Goal: Task Accomplishment & Management: Manage account settings

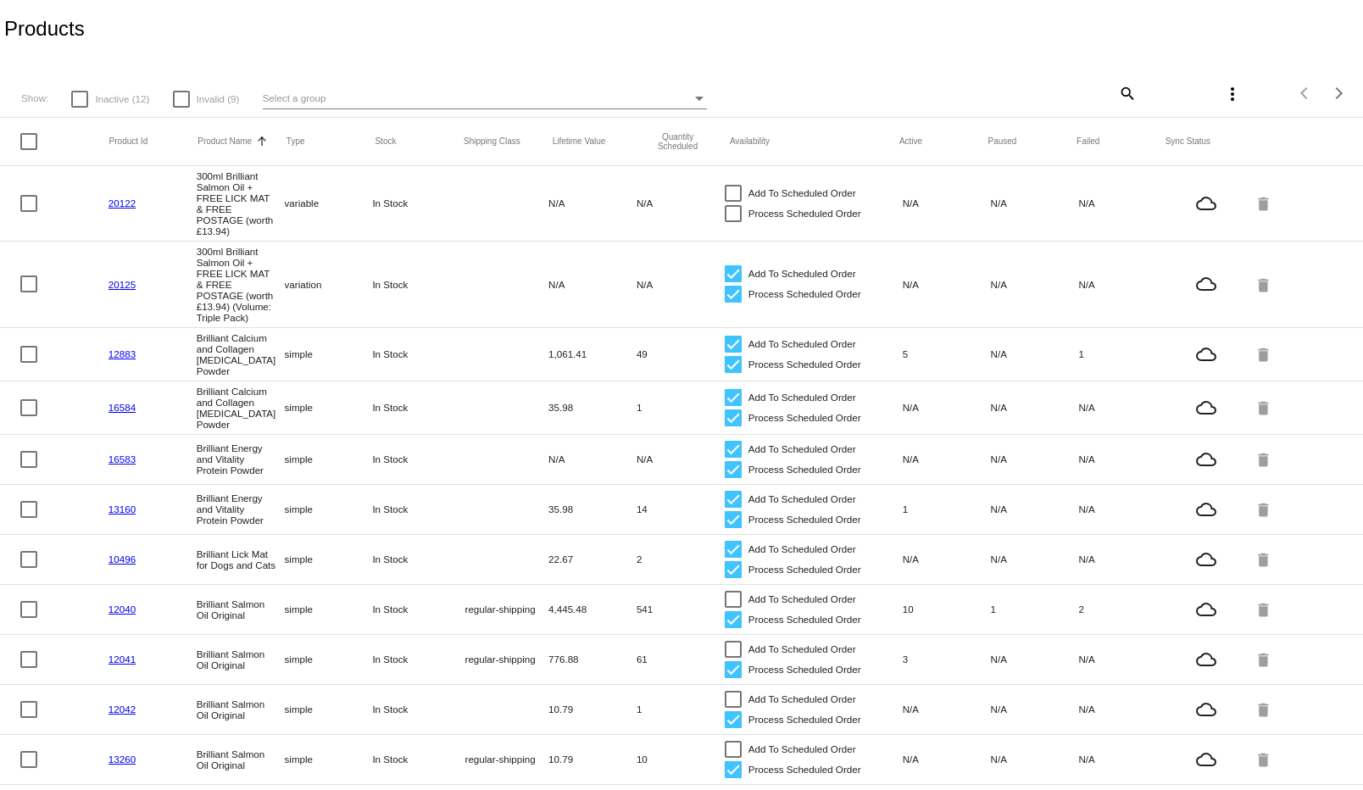
click at [569, 103] on div "Select a group" at bounding box center [477, 98] width 429 height 20
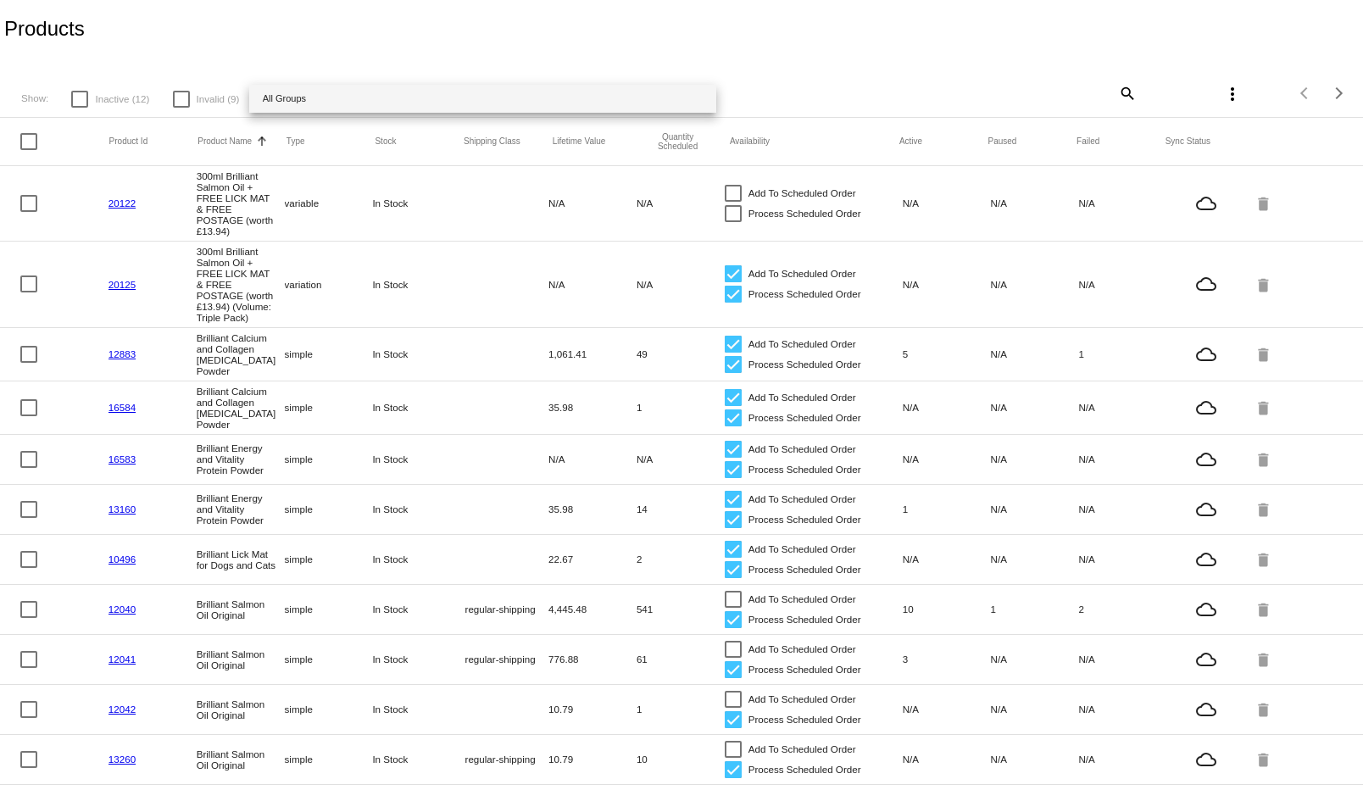
click at [403, 83] on div at bounding box center [681, 395] width 1363 height 790
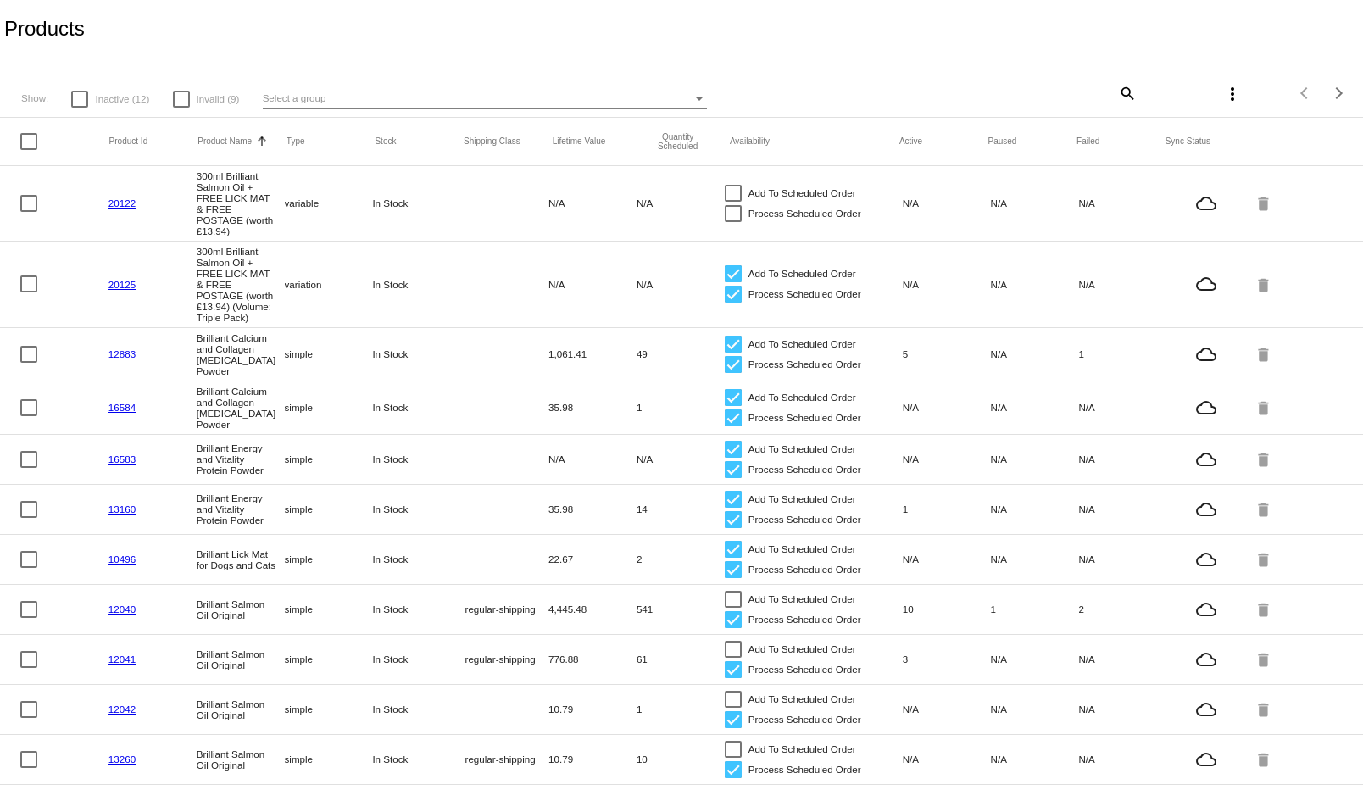
click at [1123, 92] on div "Show: Inactive (12) Invalid (9) Select a group search more_vert Items per page:…" at bounding box center [681, 87] width 1363 height 59
click at [1122, 92] on mat-icon "search" at bounding box center [1126, 93] width 20 height 26
click at [1037, 92] on input "Search" at bounding box center [1023, 91] width 226 height 14
paste input "FREE Brilliant Salmon Oil"
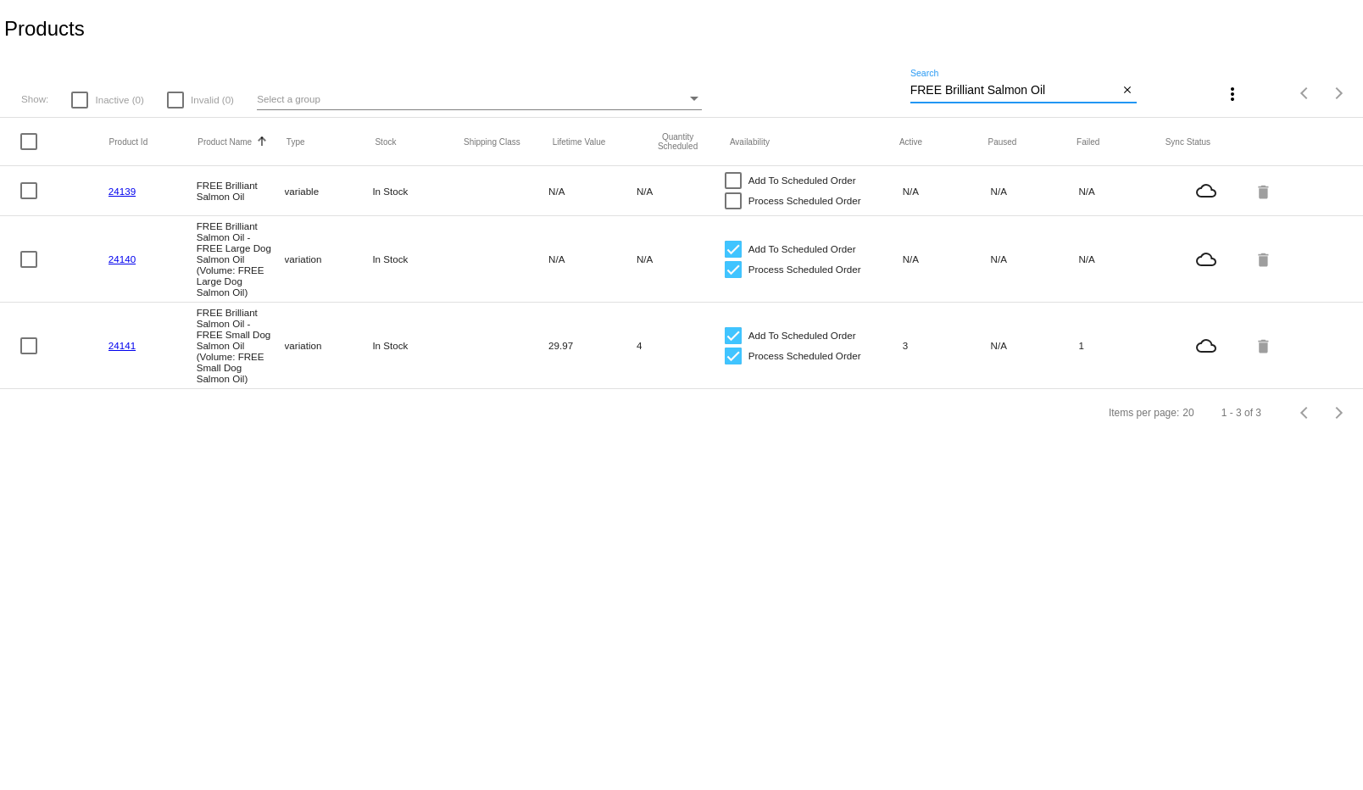
type input "FREE Brilliant Salmon Oil"
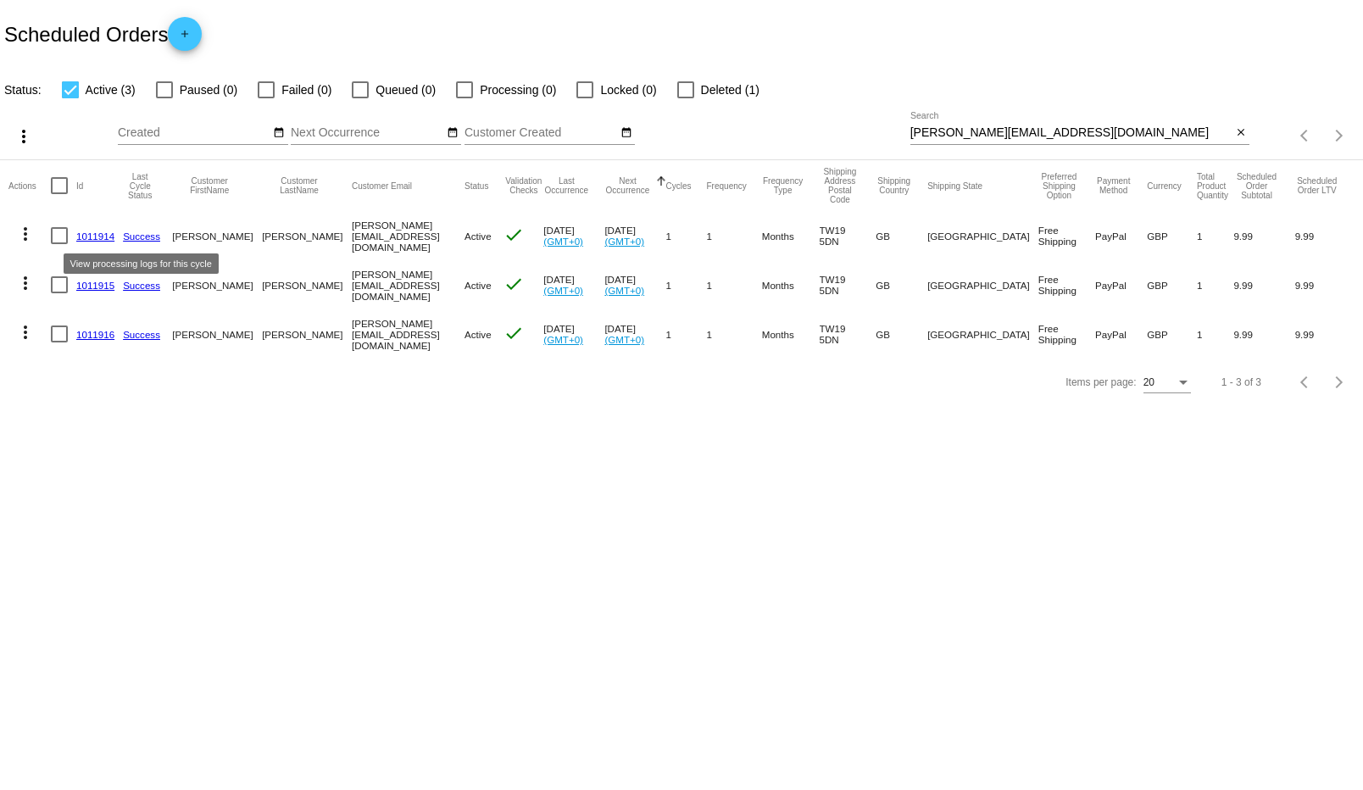
click at [90, 234] on link "1011914" at bounding box center [95, 235] width 38 height 11
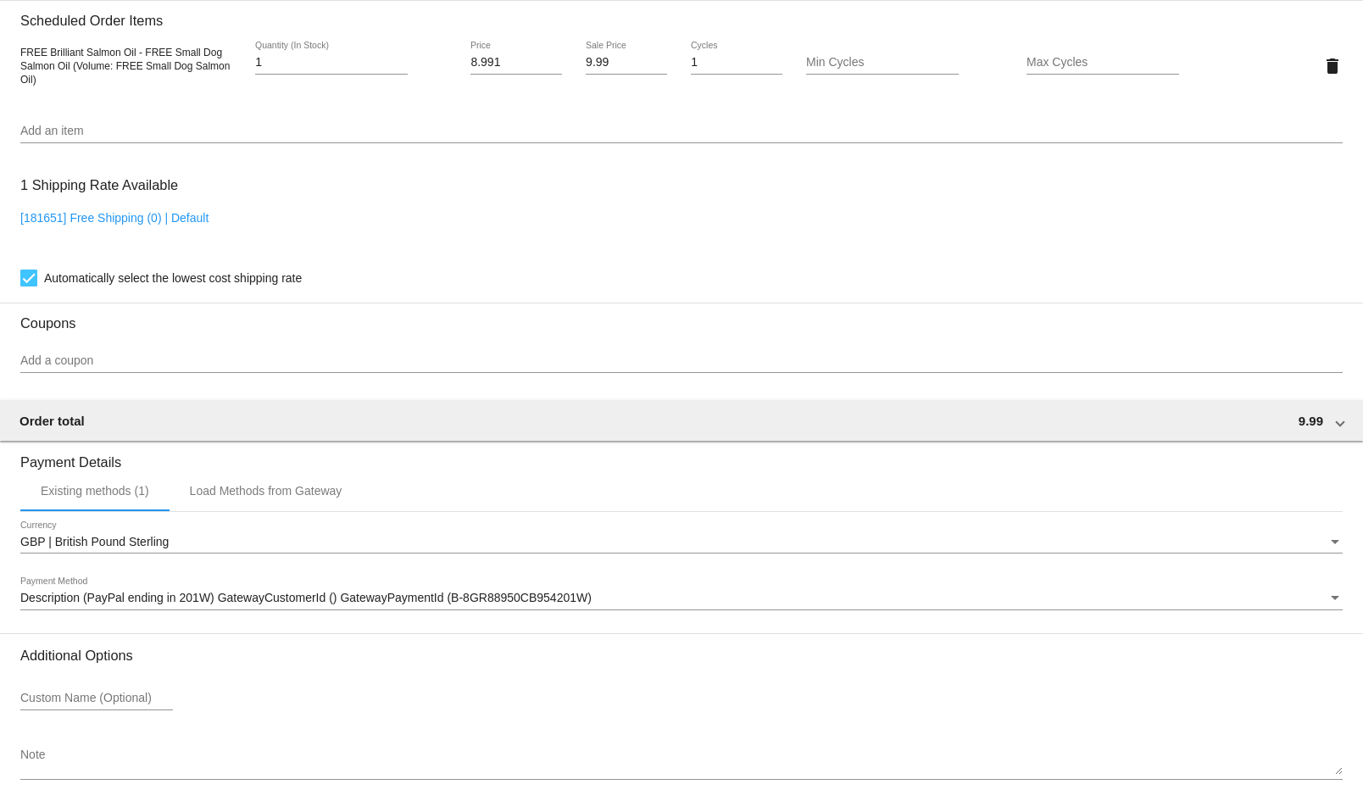
scroll to position [1264, 0]
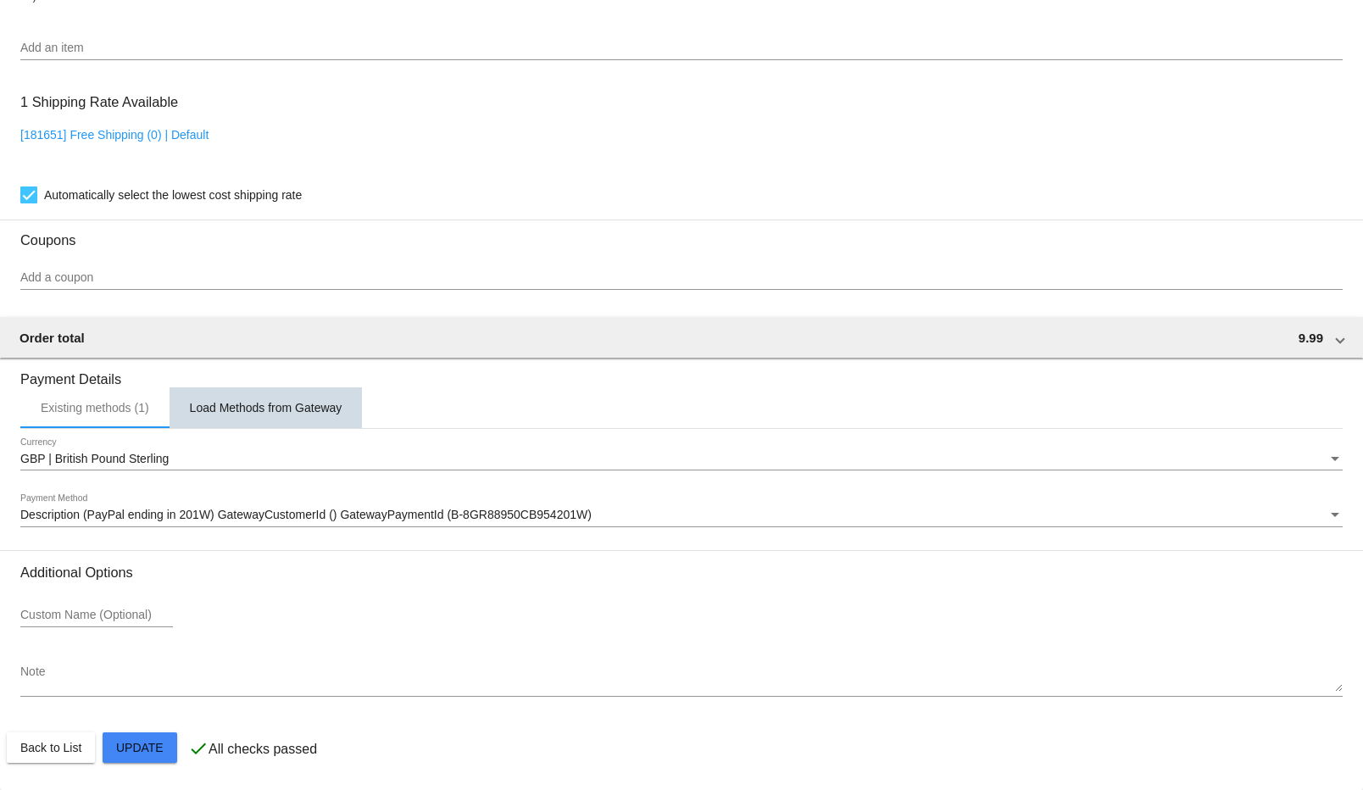
click at [270, 412] on div "Load Methods from Gateway" at bounding box center [266, 408] width 153 height 14
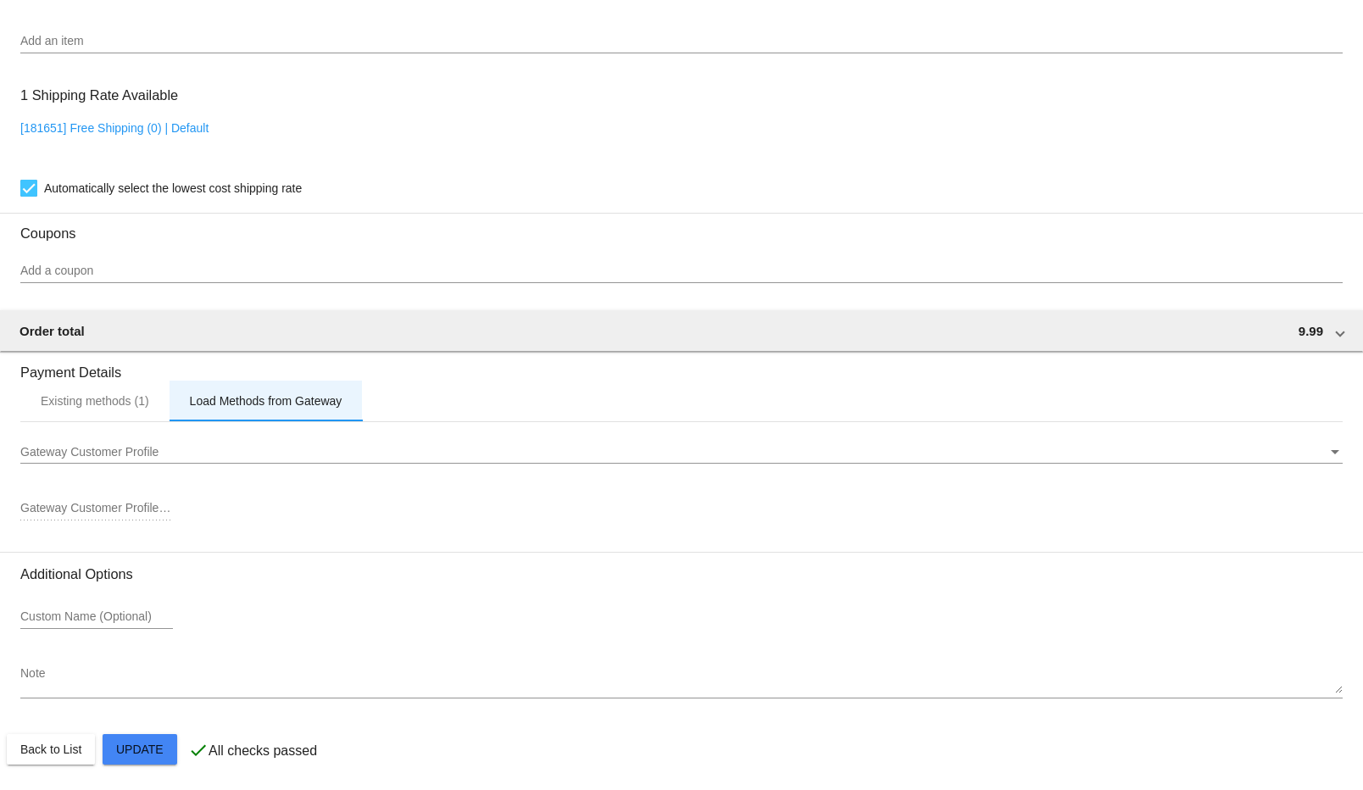
scroll to position [1273, 0]
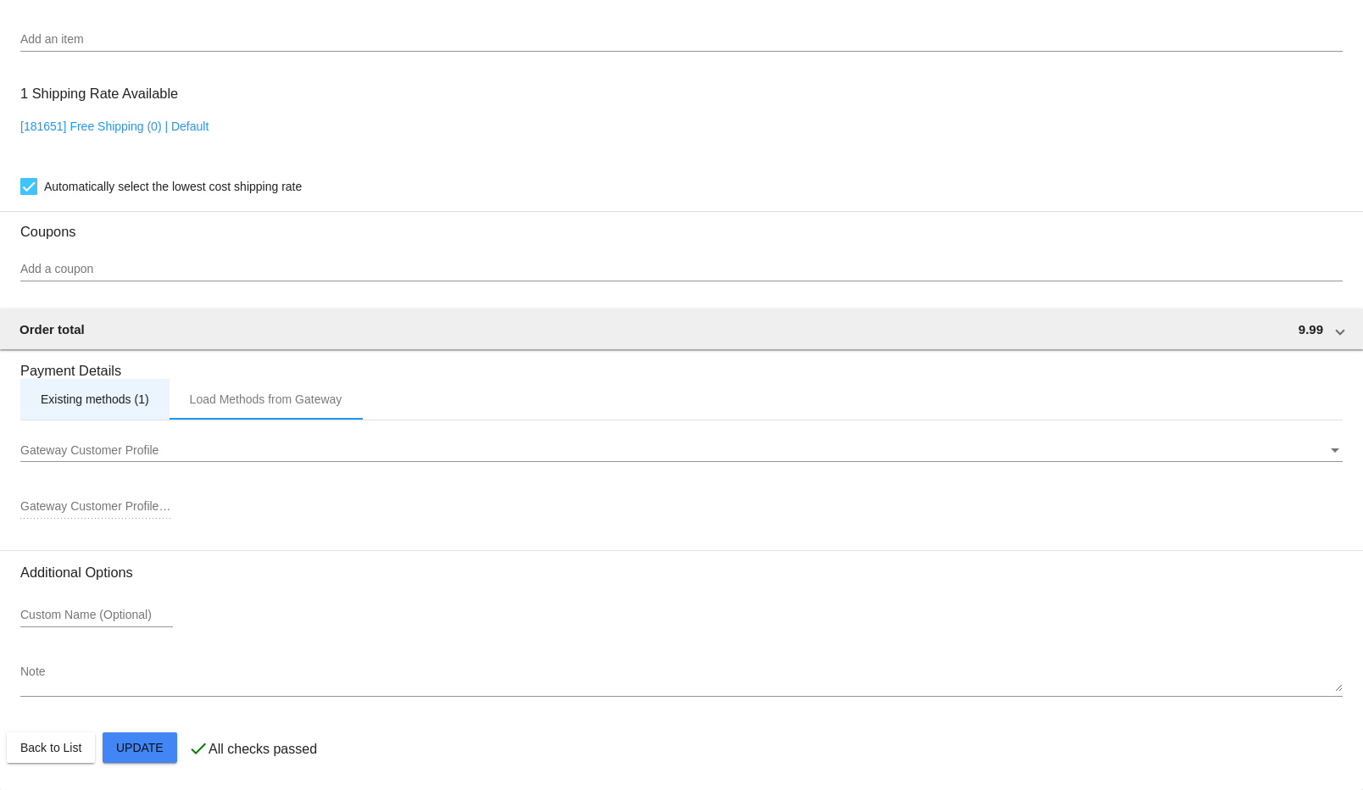
click at [114, 406] on div "Existing methods (1)" at bounding box center [95, 399] width 108 height 14
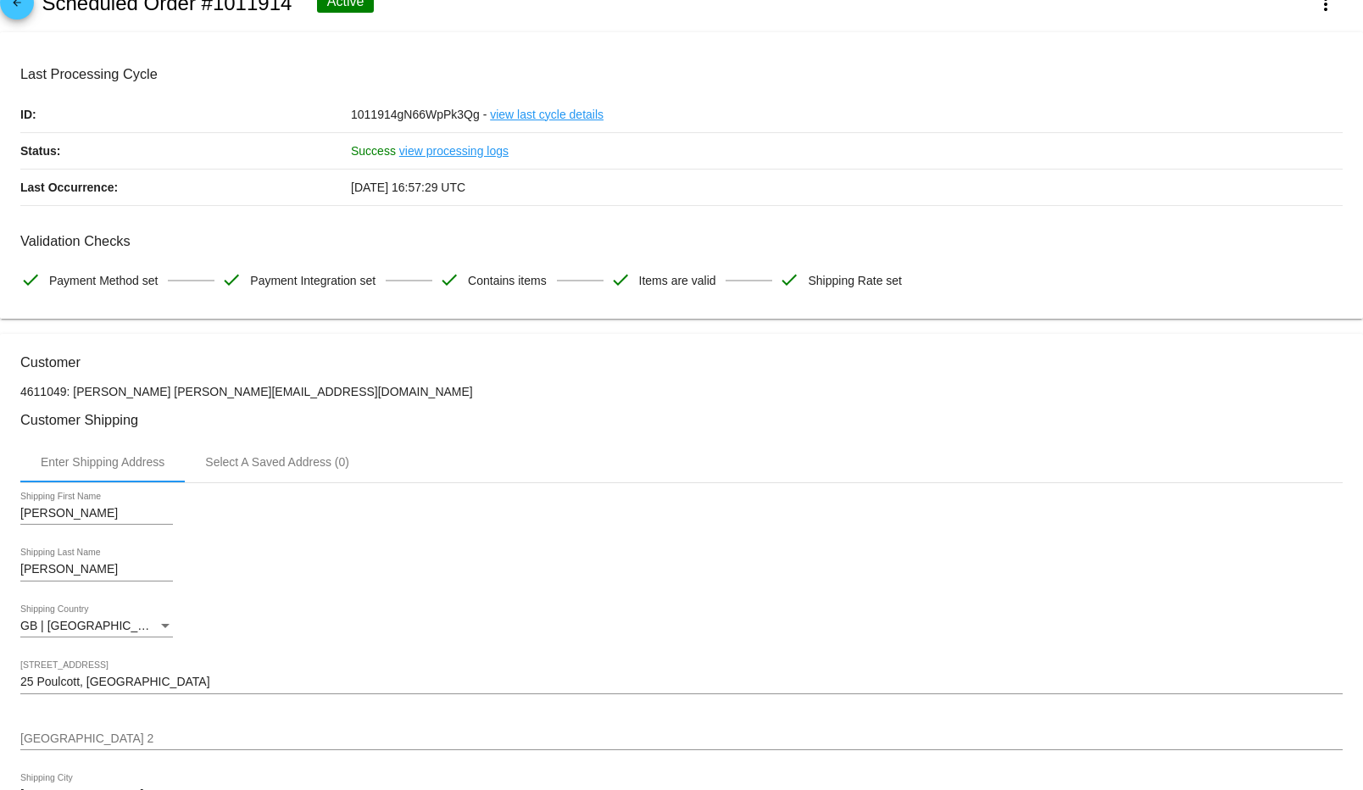
scroll to position [0, 0]
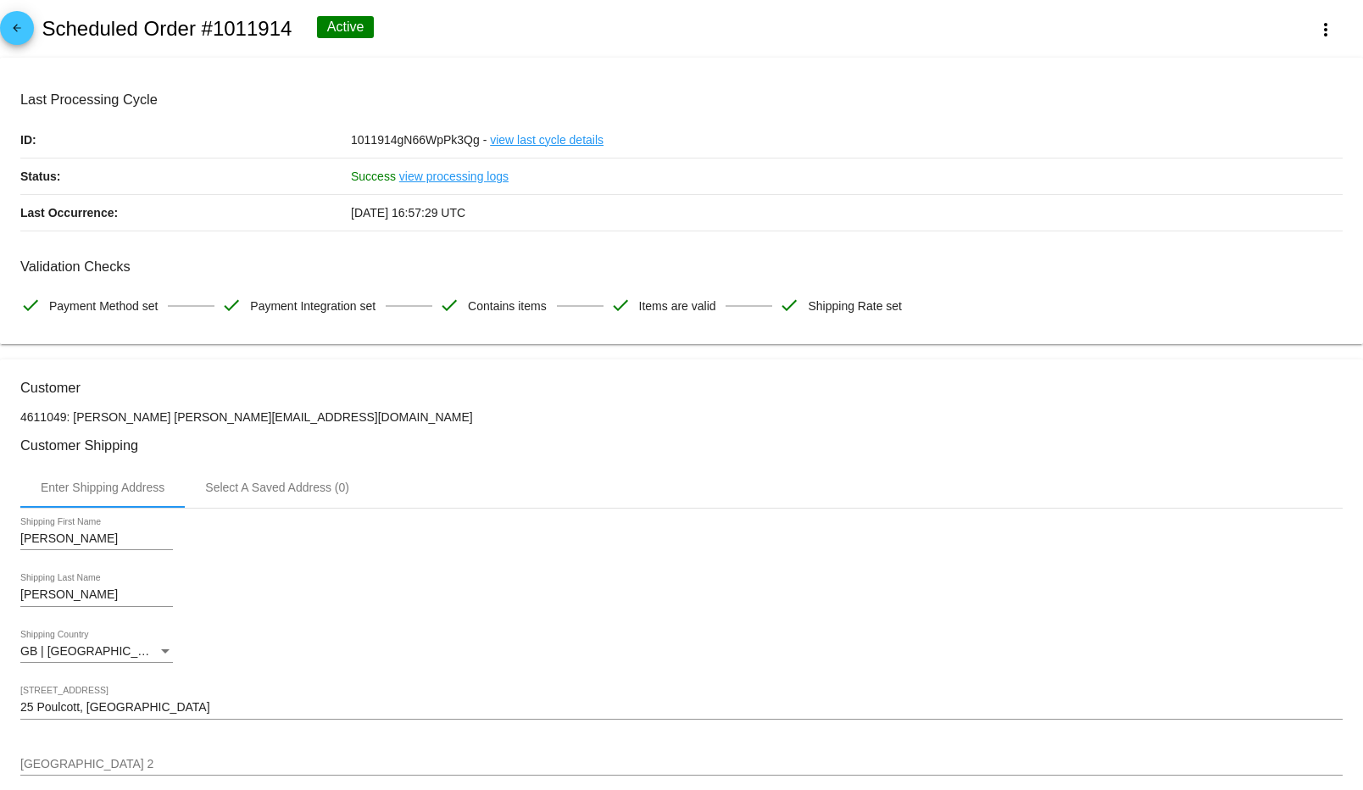
click at [15, 17] on span "arrow_back" at bounding box center [17, 32] width 20 height 42
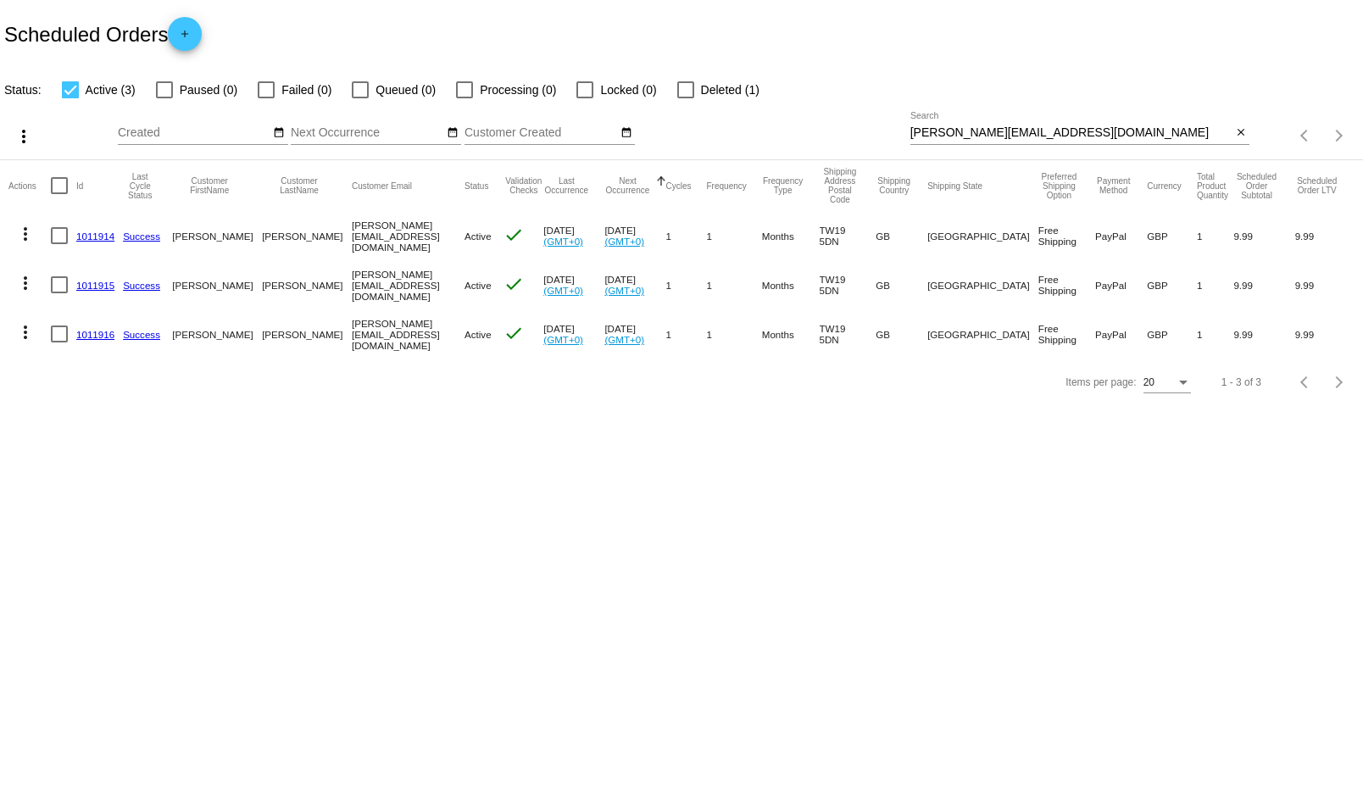
click at [87, 234] on link "1011914" at bounding box center [95, 235] width 38 height 11
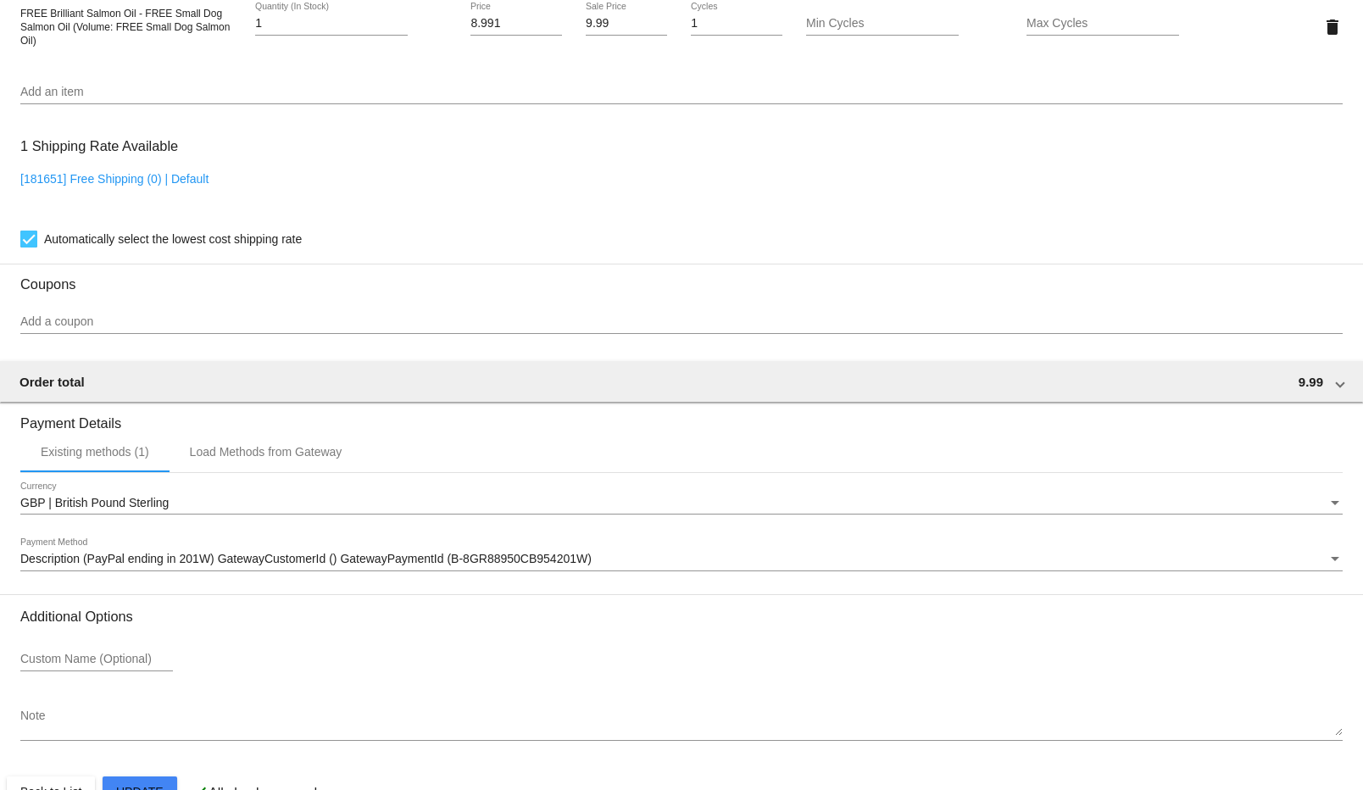
scroll to position [1264, 0]
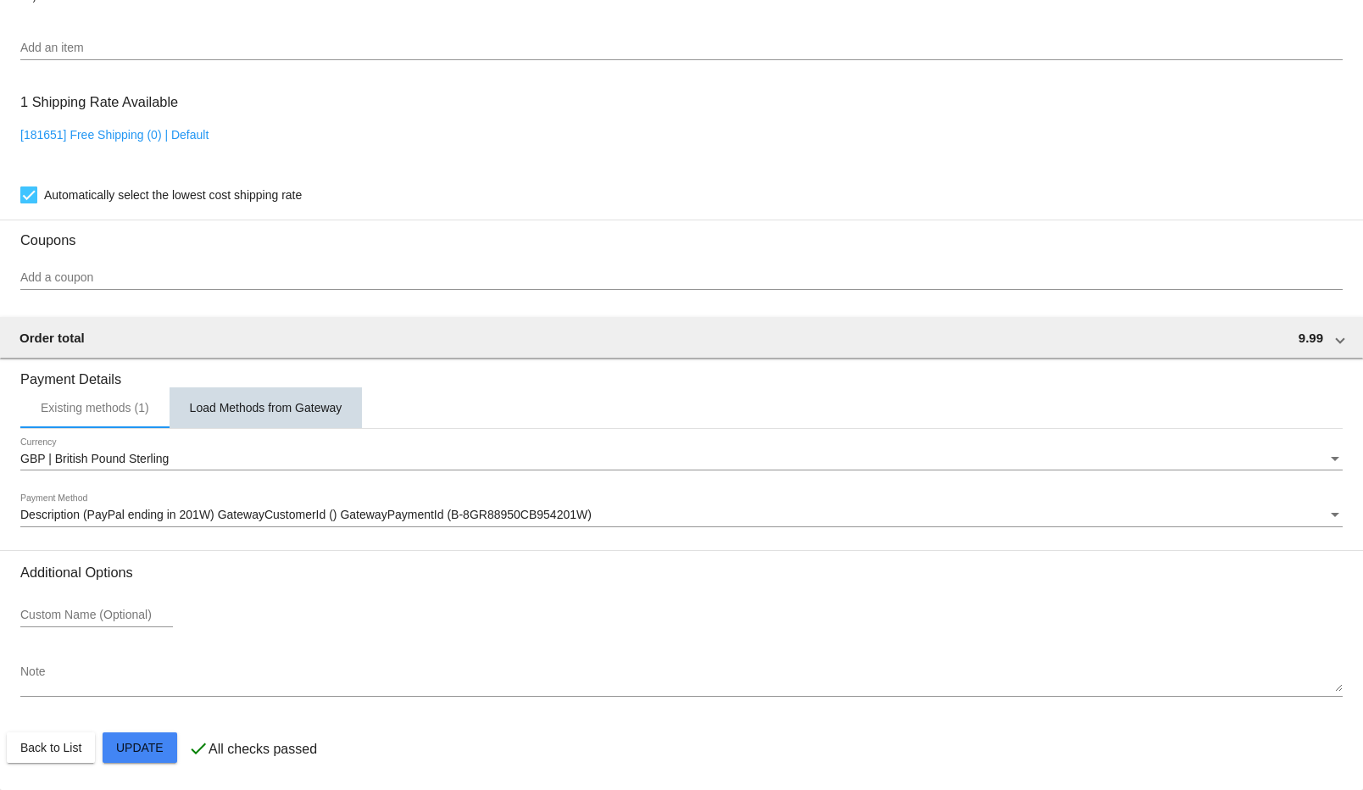
click at [267, 410] on div "Load Methods from Gateway" at bounding box center [266, 408] width 153 height 14
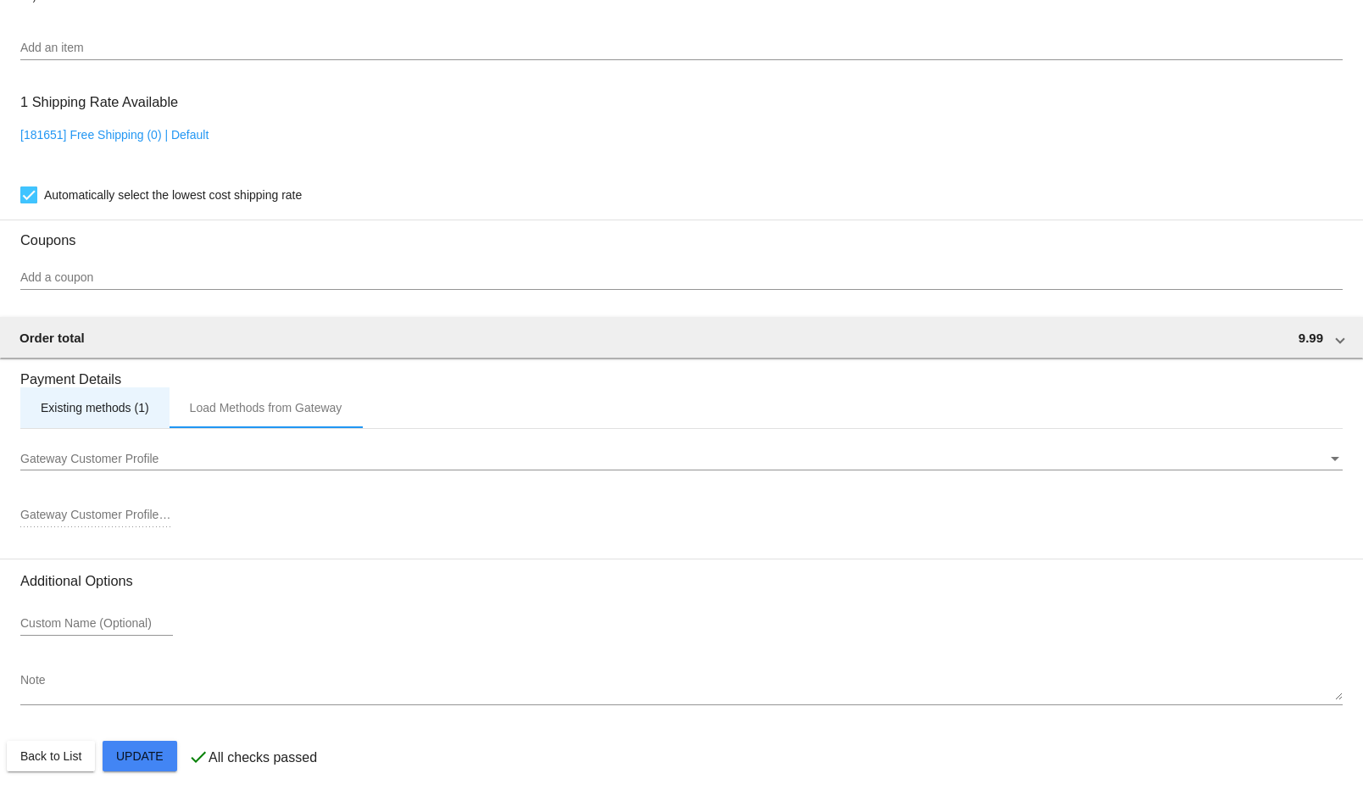
click at [95, 416] on div "Existing methods (1)" at bounding box center [94, 407] width 149 height 41
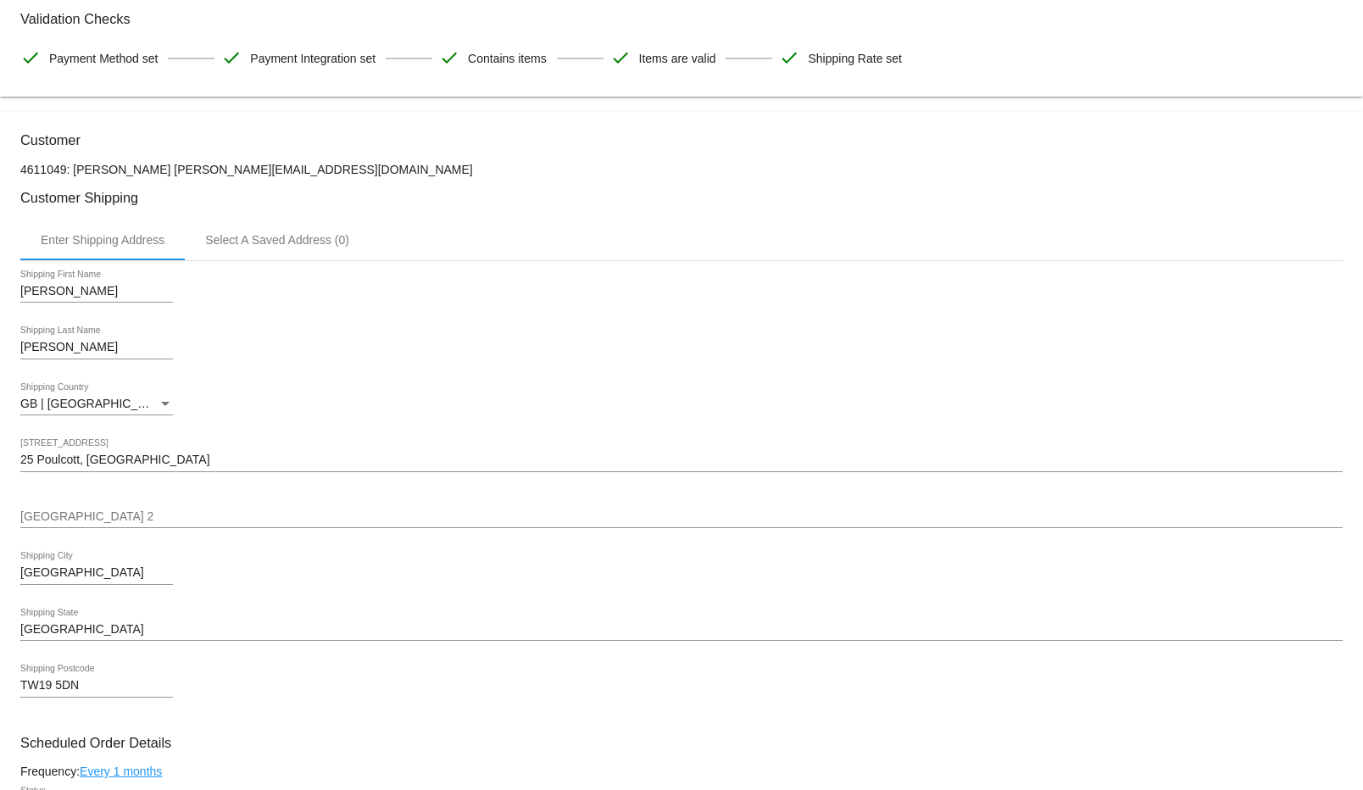
scroll to position [0, 0]
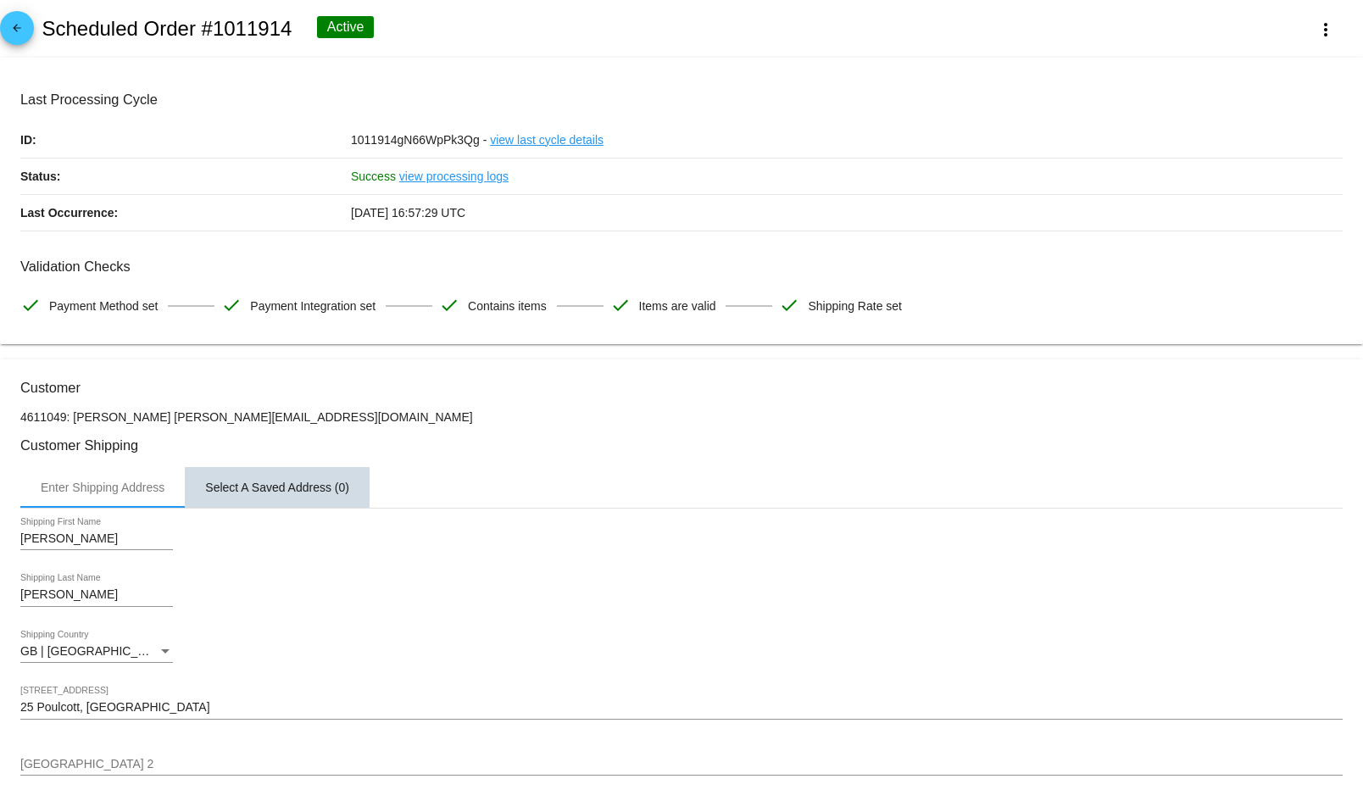
click at [286, 480] on div "Select A Saved Address (0)" at bounding box center [277, 487] width 144 height 14
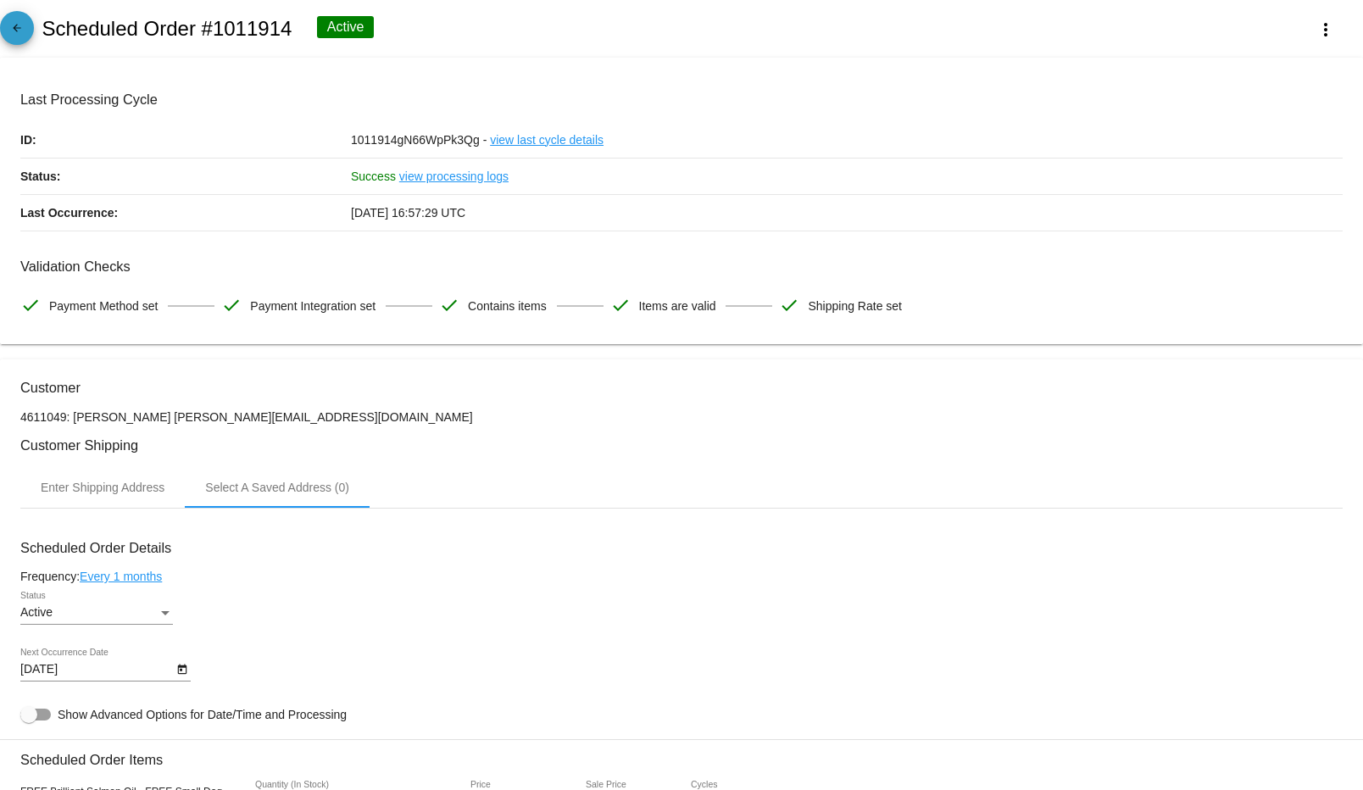
click at [14, 31] on mat-icon "arrow_back" at bounding box center [17, 32] width 20 height 20
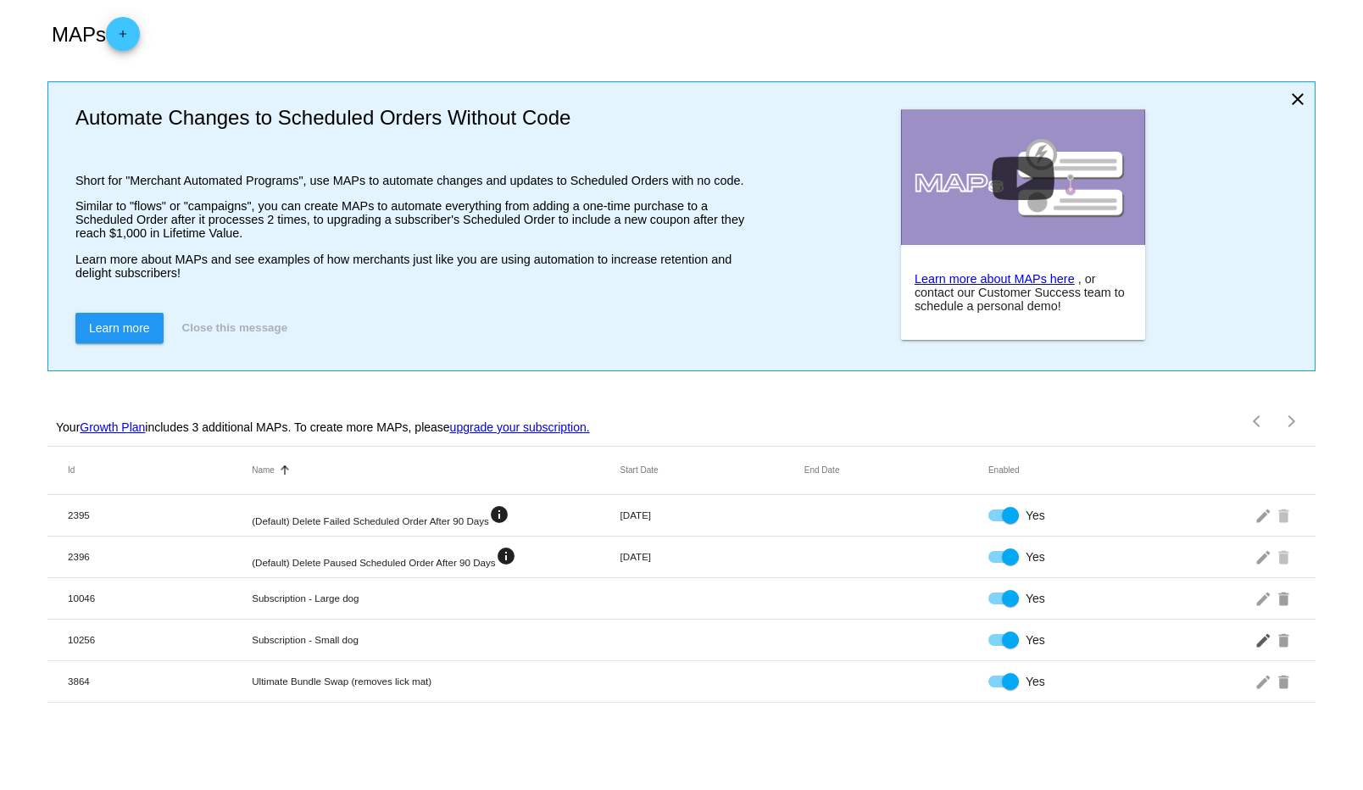
click at [1260, 641] on mat-icon "edit" at bounding box center [1264, 639] width 20 height 26
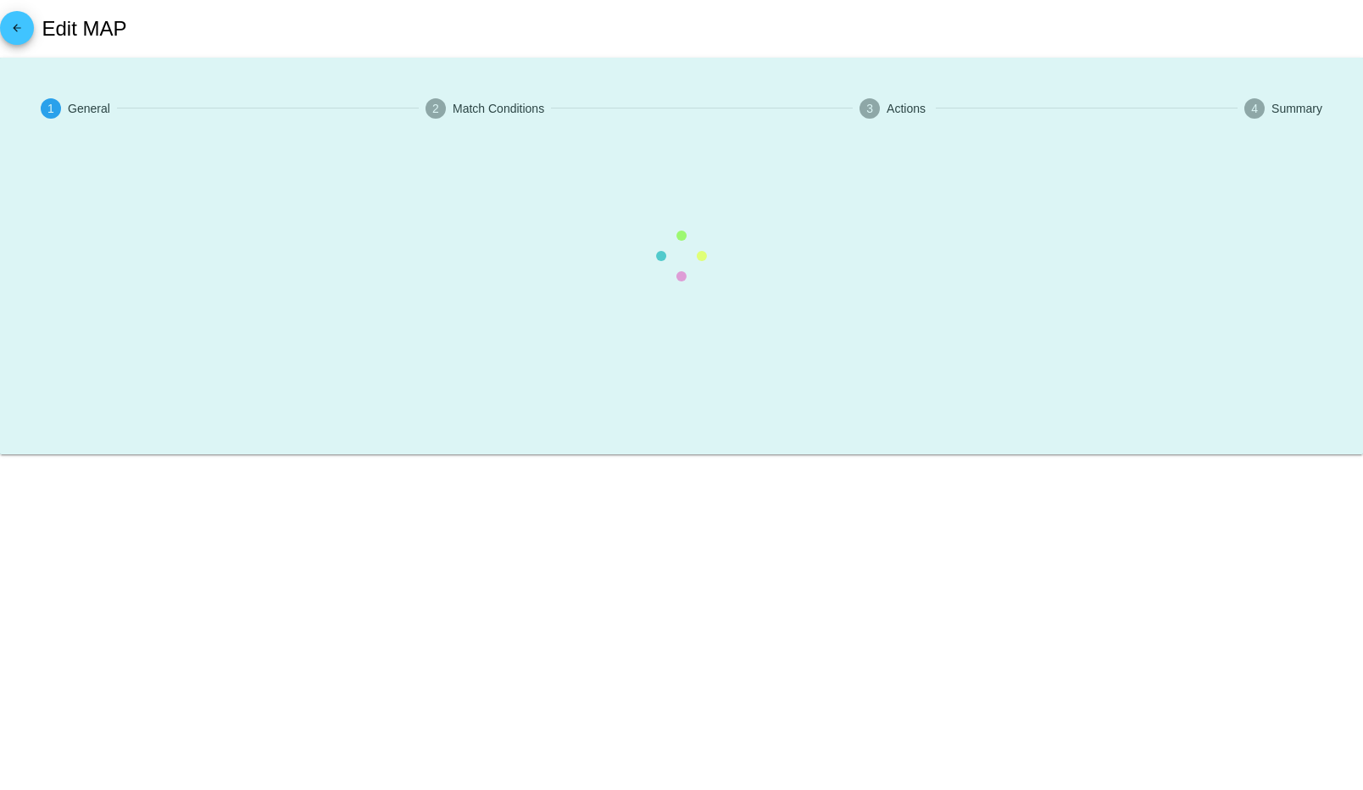
type input "Subscription - Small dog"
checkbox input "true"
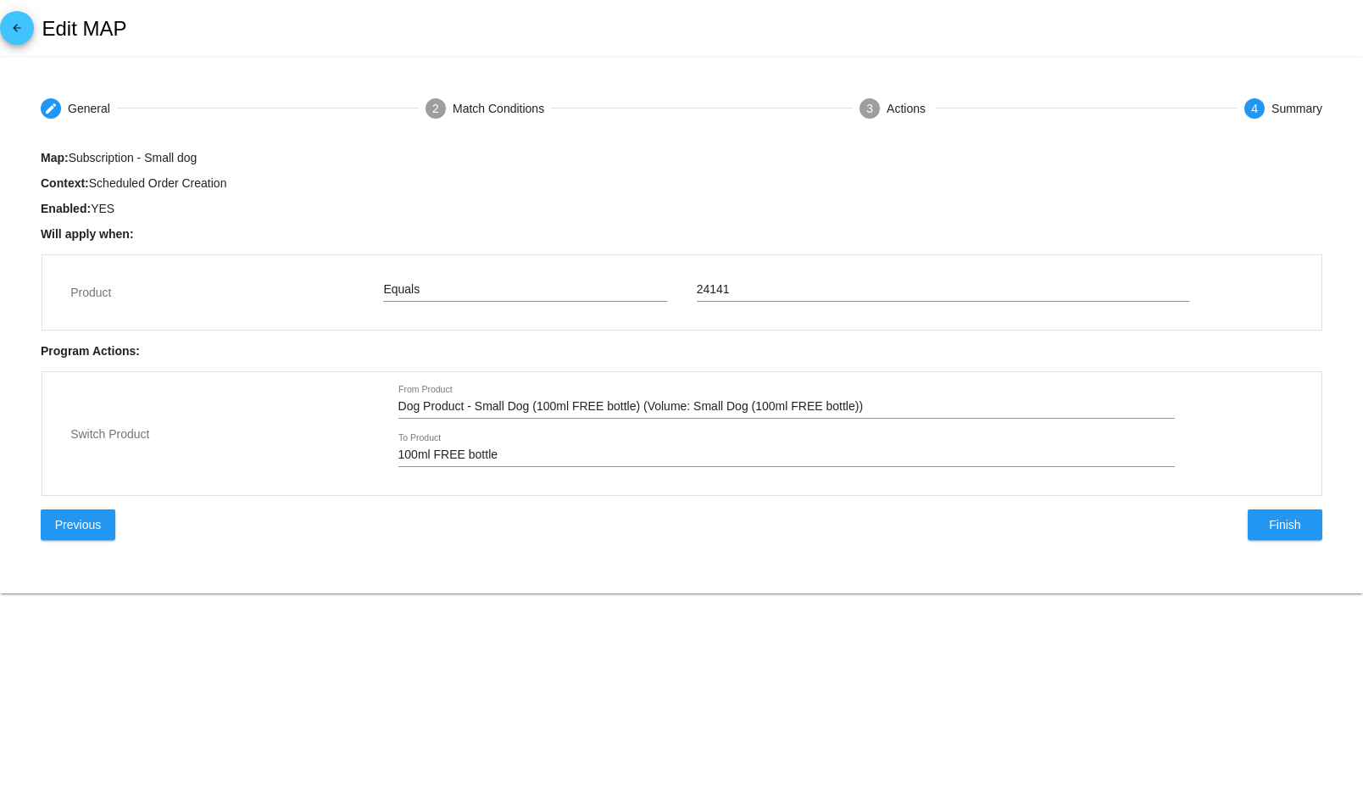
type input "FREE Brilliant Salmon Oil - FREE Small Dog Salmon Oil (Volume: FREE Small Dog S…"
click at [1204, 775] on body "arrow_back Edit MAP create General 2 Match Conditions 3 Actions 4 Summary Subsc…" at bounding box center [681, 395] width 1363 height 790
